Goal: Complete application form: Complete application form

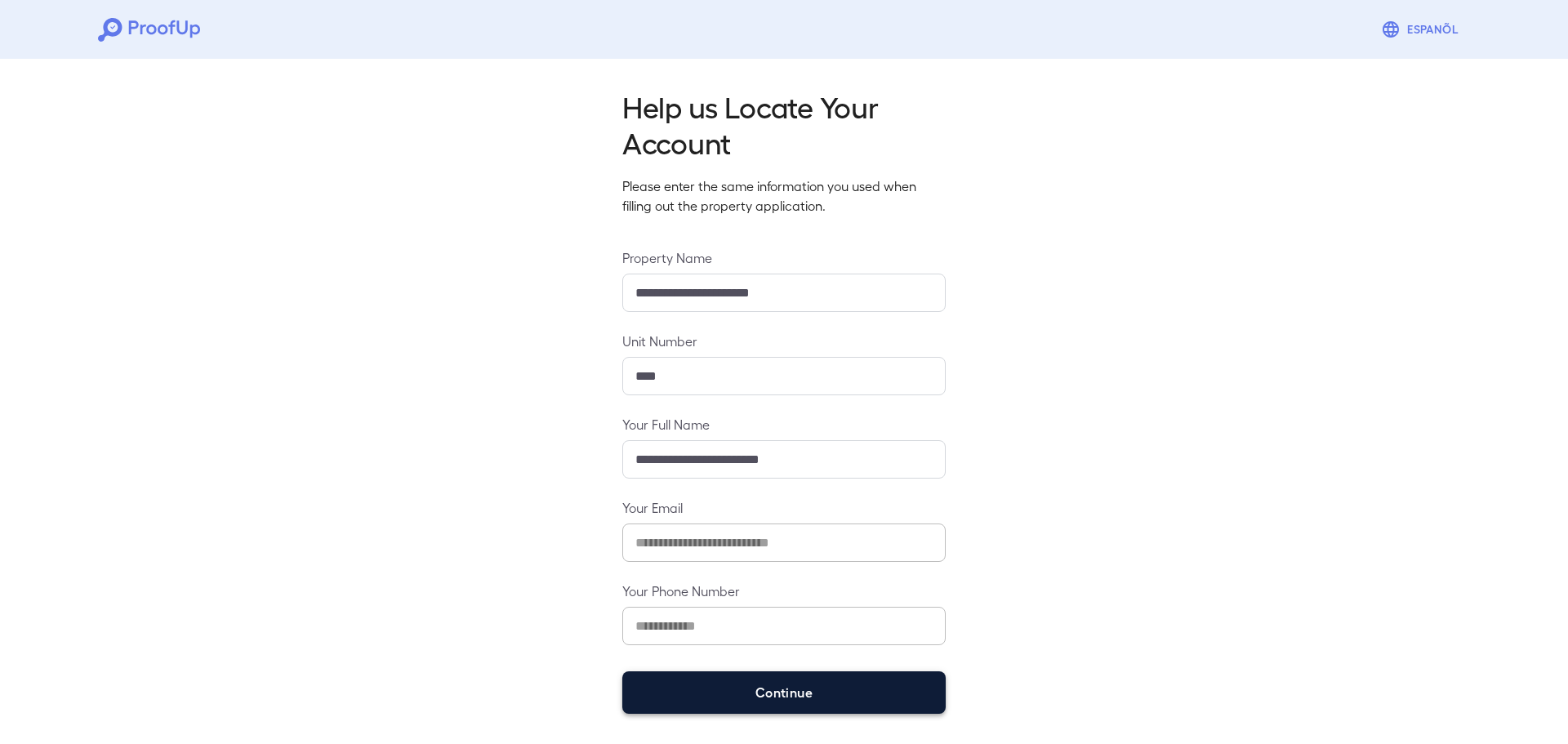
click at [794, 705] on button "Continue" at bounding box center [783, 692] width 323 height 43
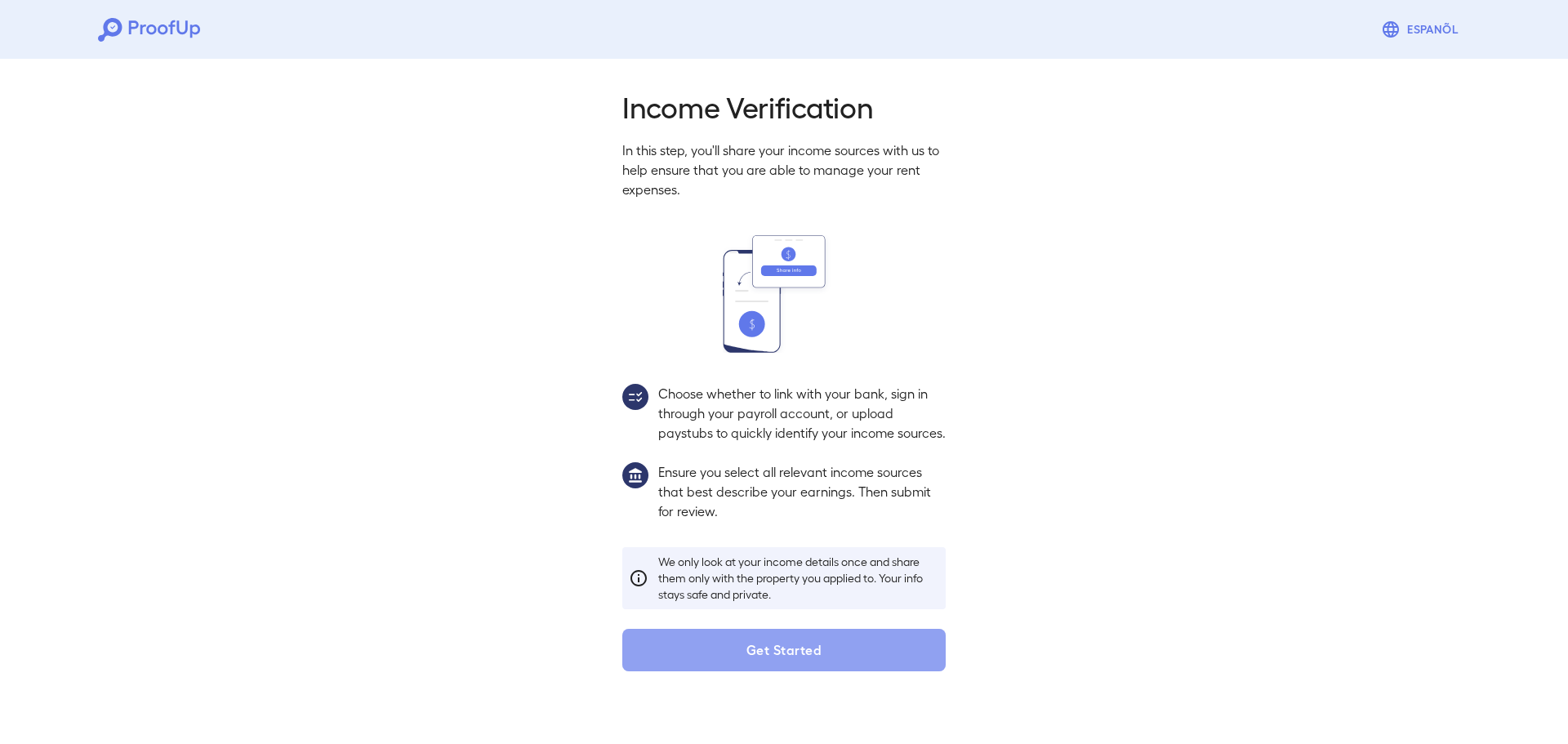
click at [723, 672] on button "Get Started" at bounding box center [783, 650] width 323 height 43
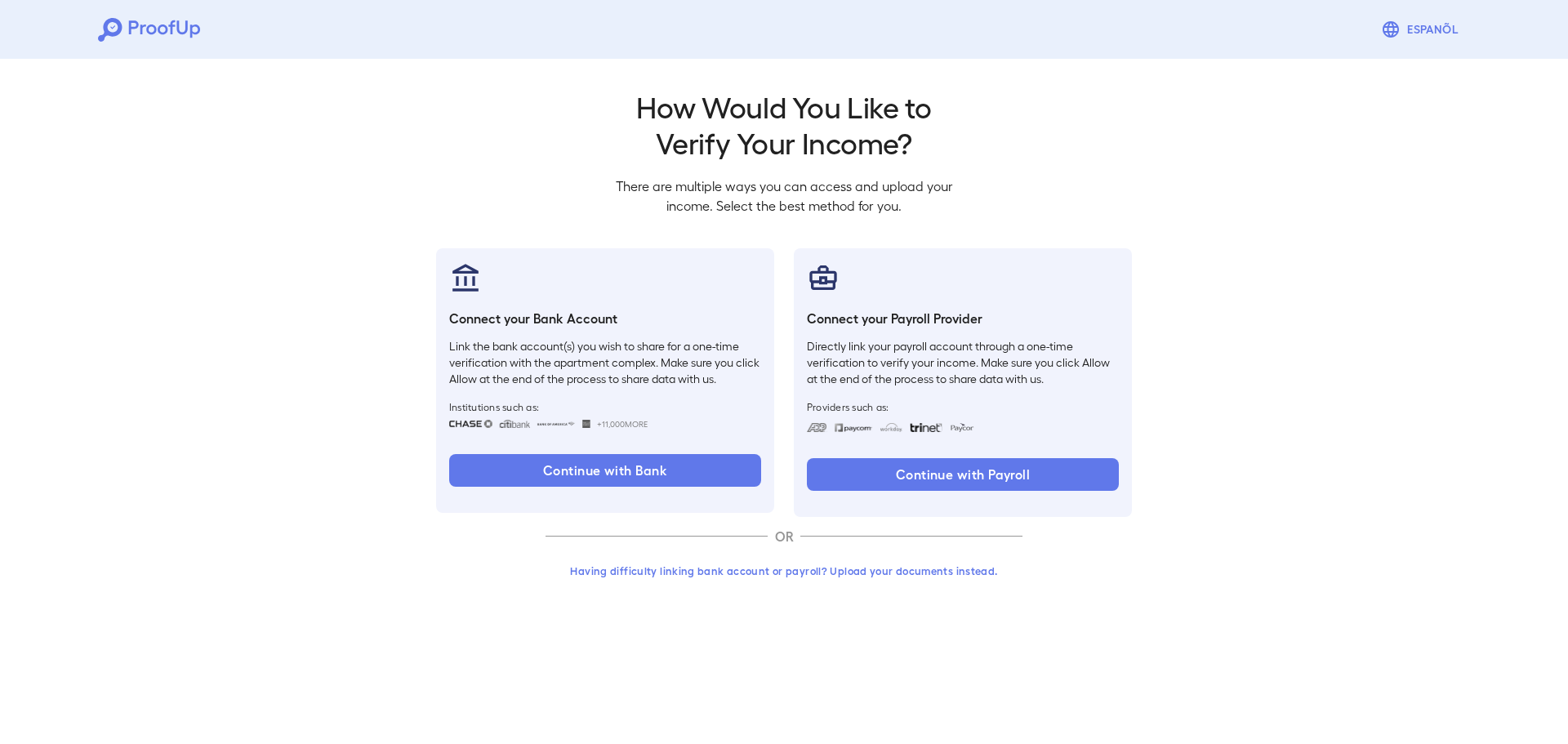
click at [808, 569] on button "Having difficulty linking bank account or payroll? Upload your documents instea…" at bounding box center [784, 570] width 477 height 30
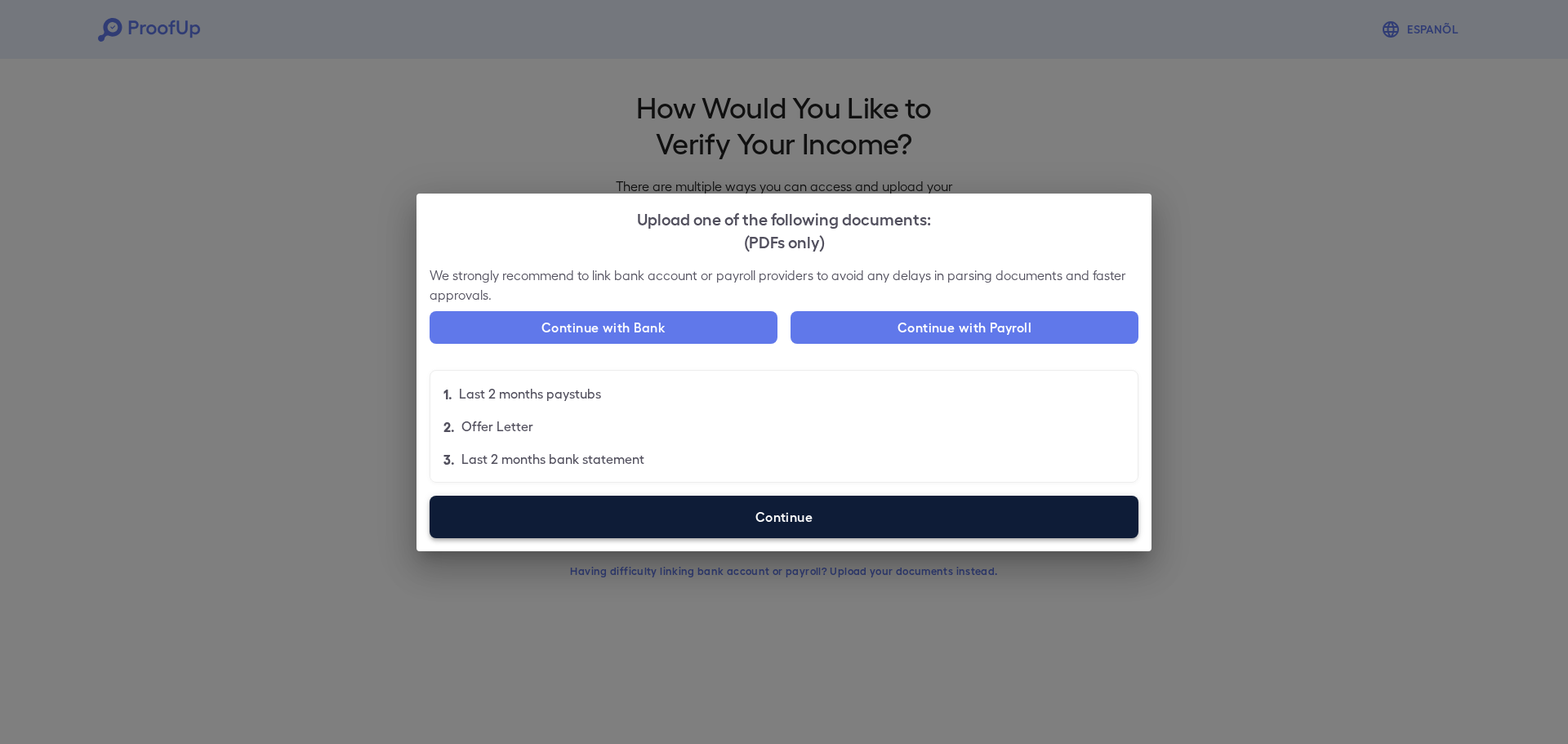
click at [815, 499] on label "Continue" at bounding box center [783, 517] width 709 height 43
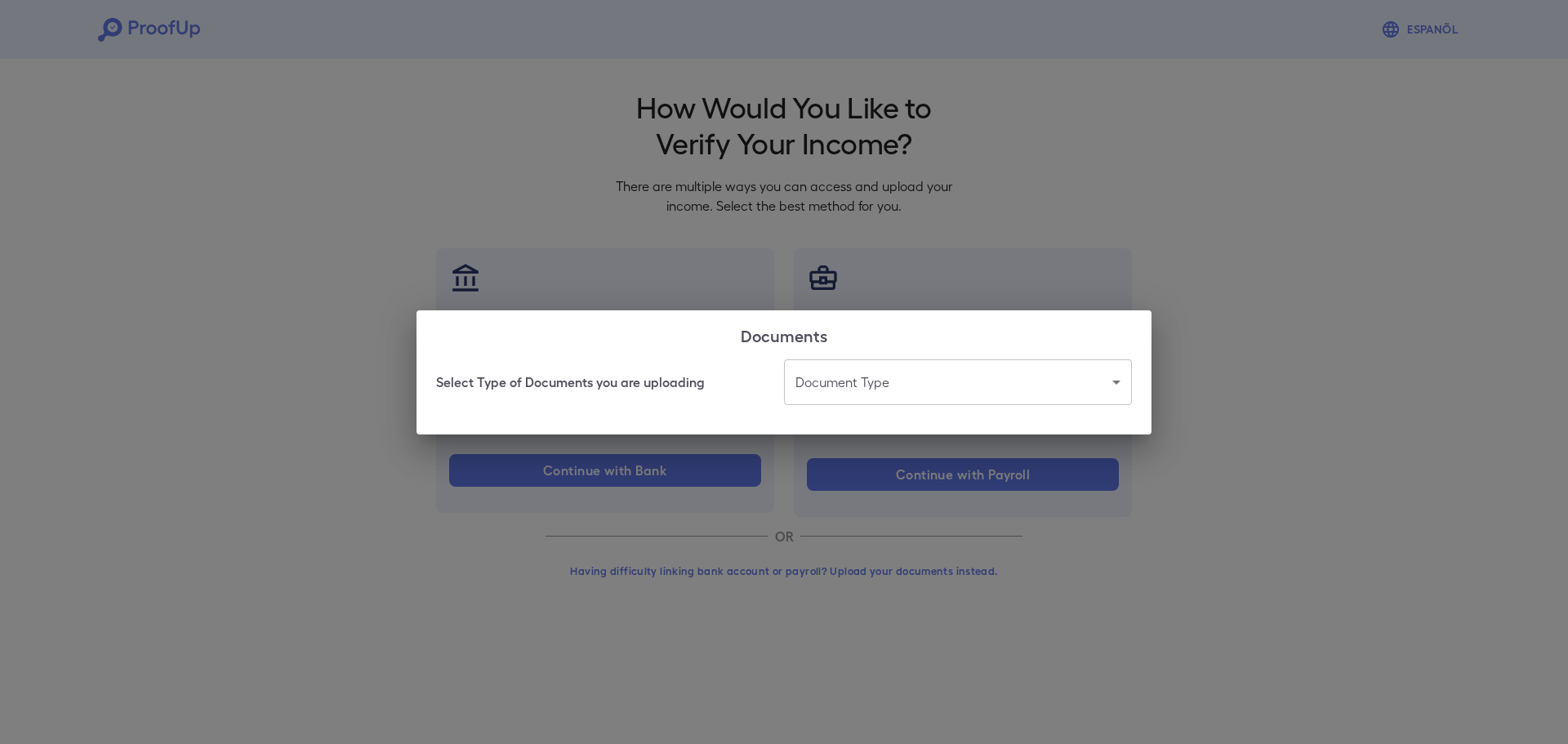
click at [906, 392] on body "Espanõl Go back How Would You Like to Verify Your Income? There are multiple wa…" at bounding box center [784, 312] width 1568 height 624
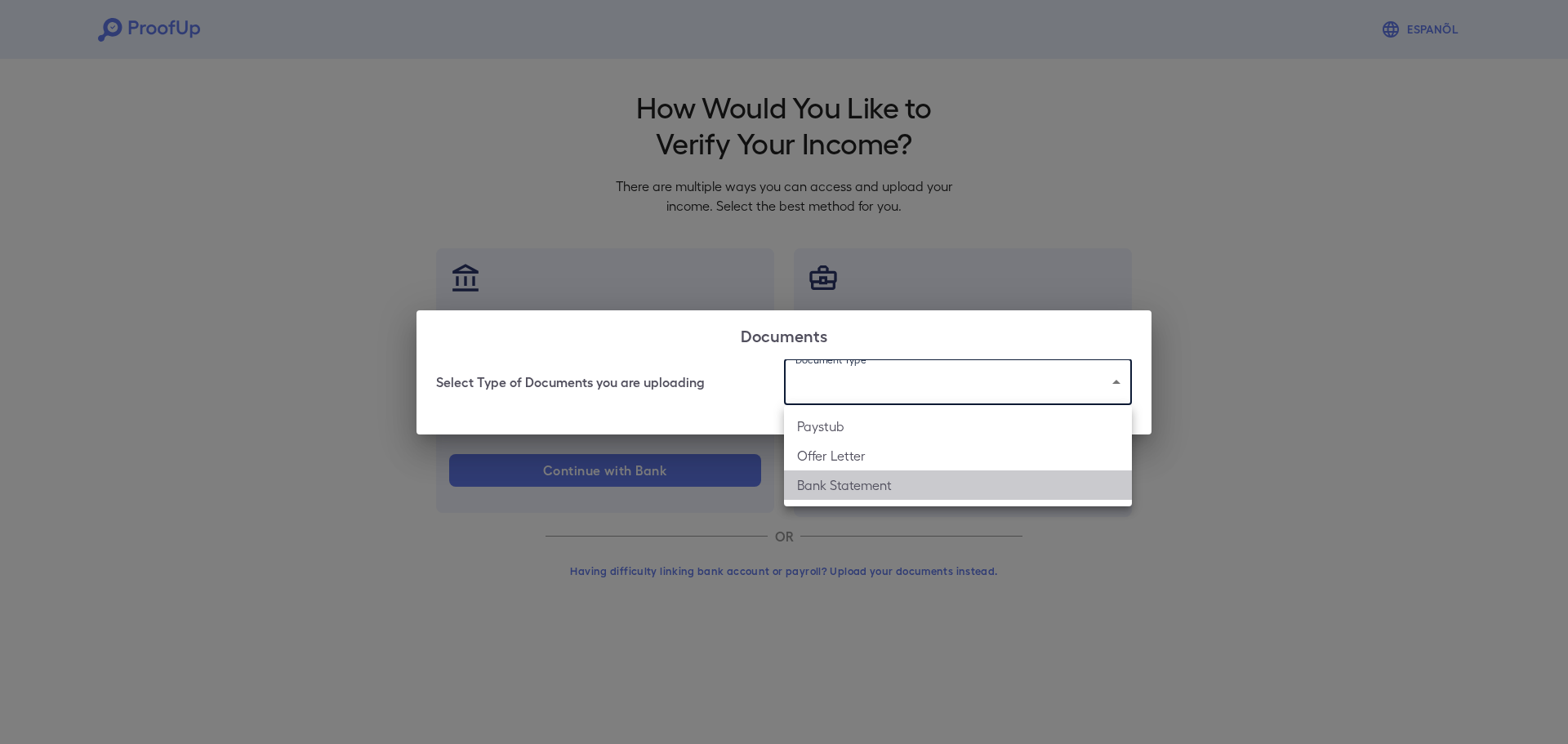
click at [859, 483] on li "Bank Statement" at bounding box center [958, 485] width 348 height 30
type input "**********"
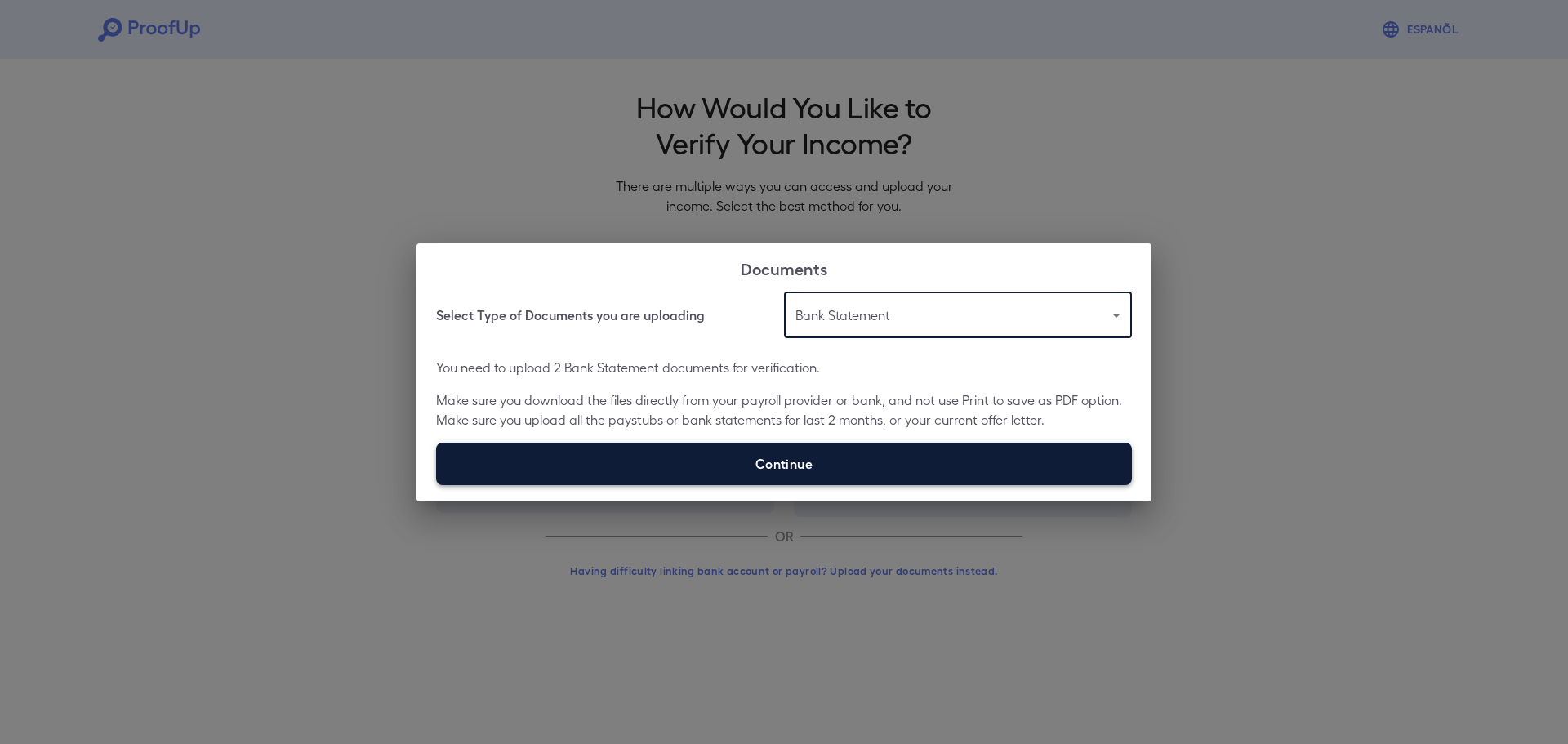
click at [859, 458] on label "Continue" at bounding box center [783, 464] width 695 height 43
click at [437, 485] on input "Continue" at bounding box center [436, 485] width 1 height 1
type input "**********"
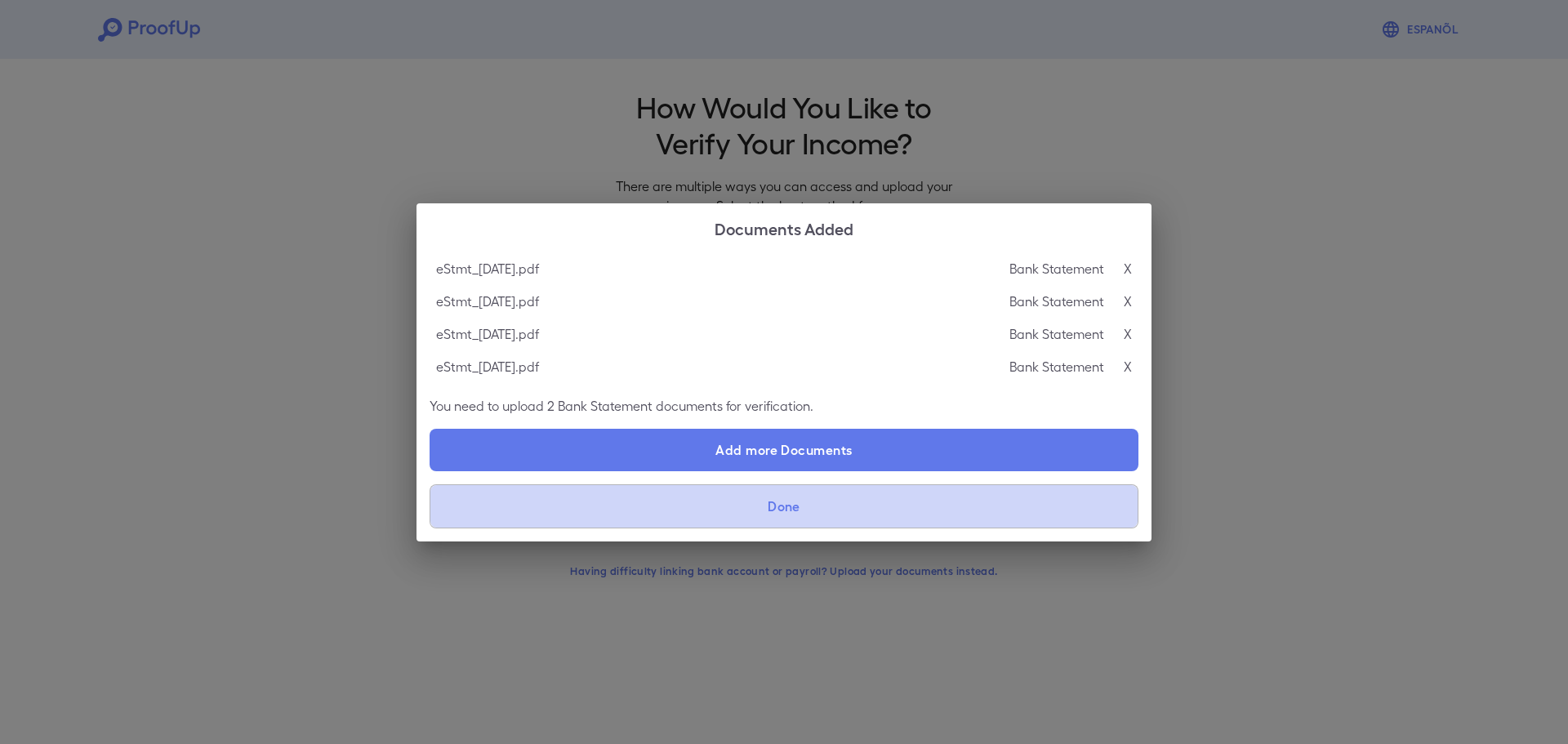
click at [799, 505] on button "Done" at bounding box center [783, 506] width 709 height 44
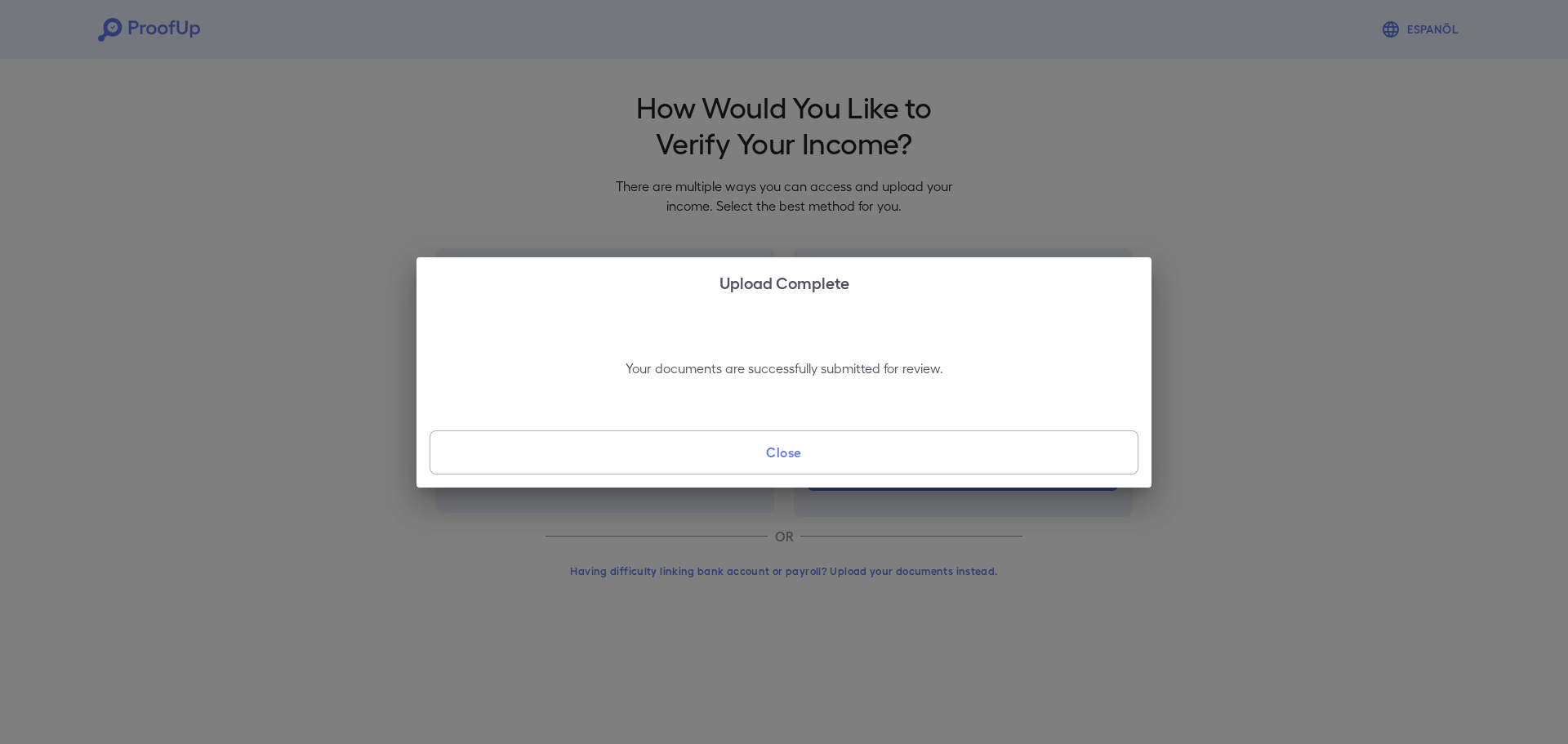
click at [987, 452] on button "Close" at bounding box center [783, 452] width 709 height 44
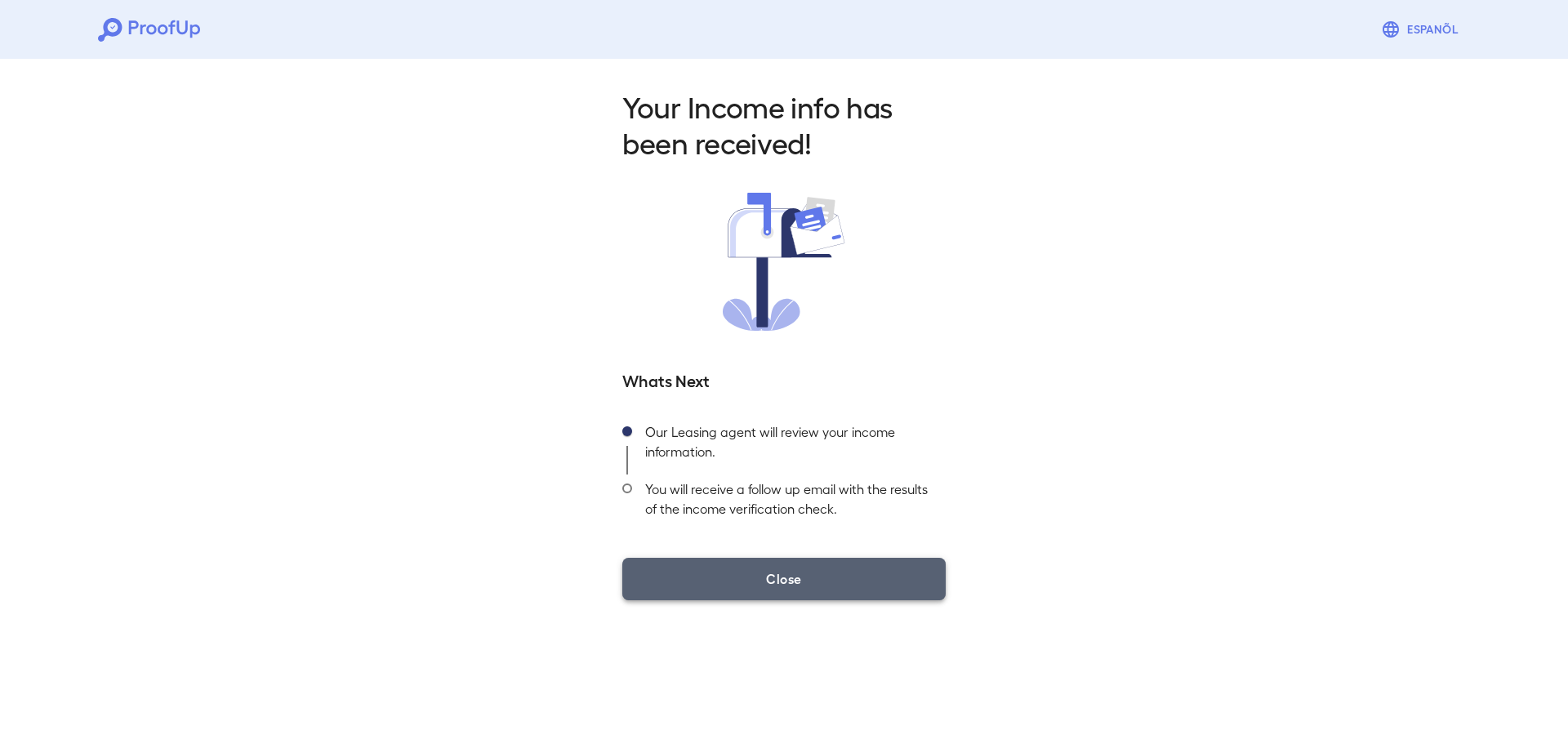
click at [746, 580] on button "Close" at bounding box center [783, 579] width 323 height 43
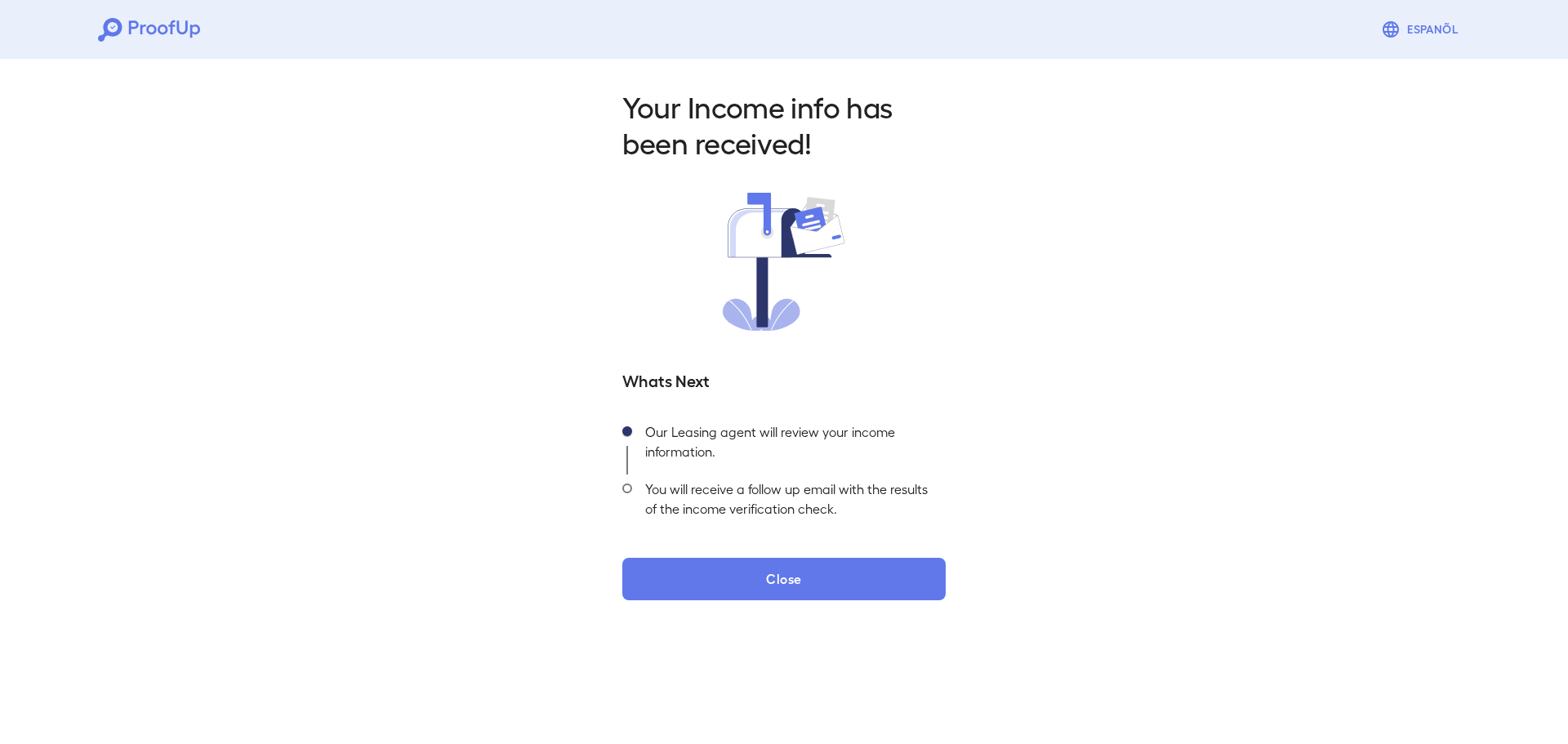
click at [1083, 338] on div "Your Income info has been received! Whats Next Our Leasing agent will review yo…" at bounding box center [784, 340] width 1568 height 574
